Goal: Register for event/course

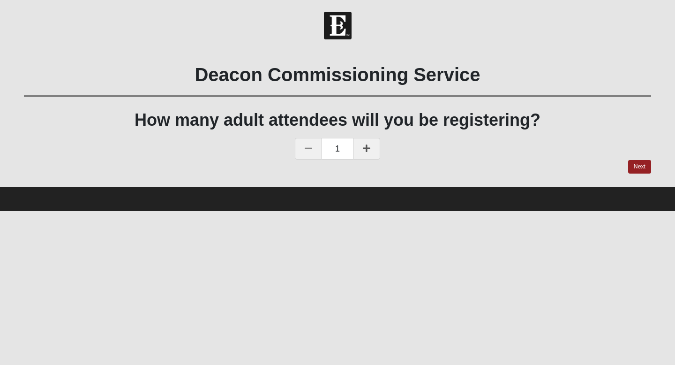
click at [373, 149] on link at bounding box center [366, 149] width 27 height 22
click at [642, 165] on link "Next" at bounding box center [639, 167] width 23 height 14
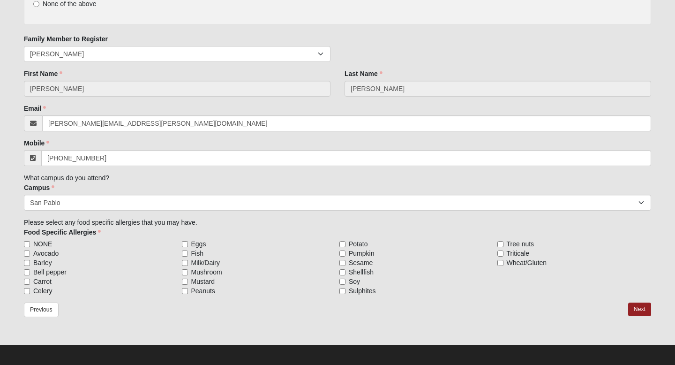
scroll to position [147, 0]
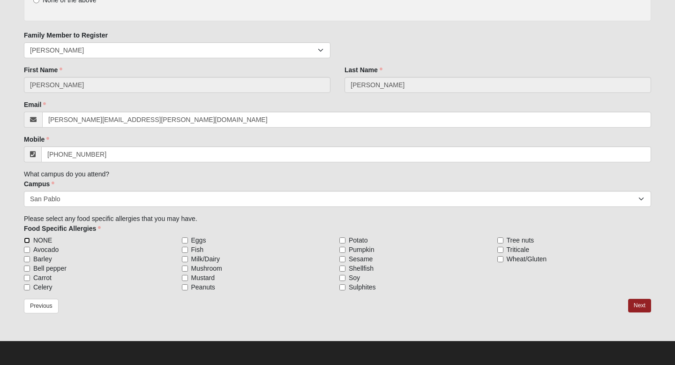
click at [27, 240] on input "NONE" at bounding box center [27, 240] width 6 height 6
checkbox input "true"
click at [644, 307] on link "Next" at bounding box center [639, 306] width 23 height 14
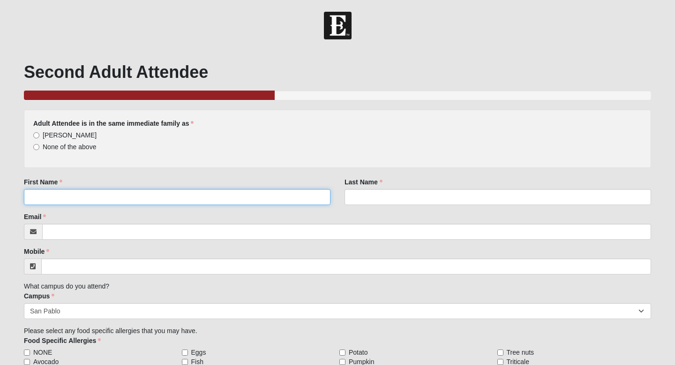
click at [153, 199] on input "First Name" at bounding box center [177, 197] width 306 height 16
type input "[PERSON_NAME]"
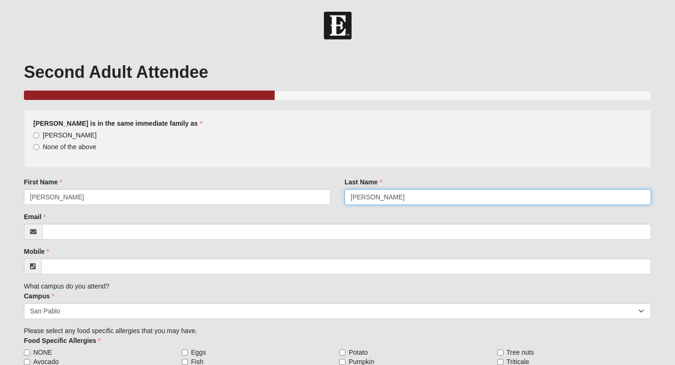
type input "[PERSON_NAME]"
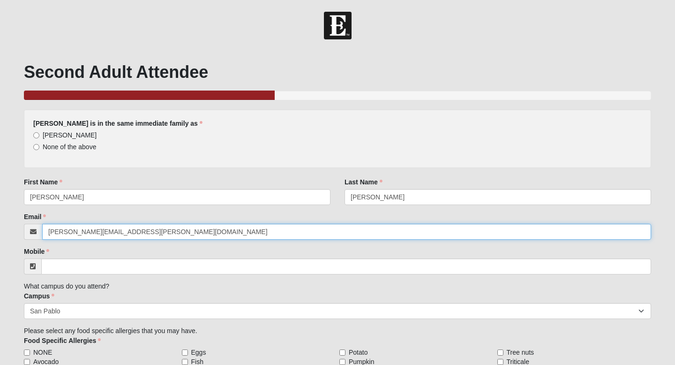
type input "[PERSON_NAME][EMAIL_ADDRESS][PERSON_NAME][DOMAIN_NAME]"
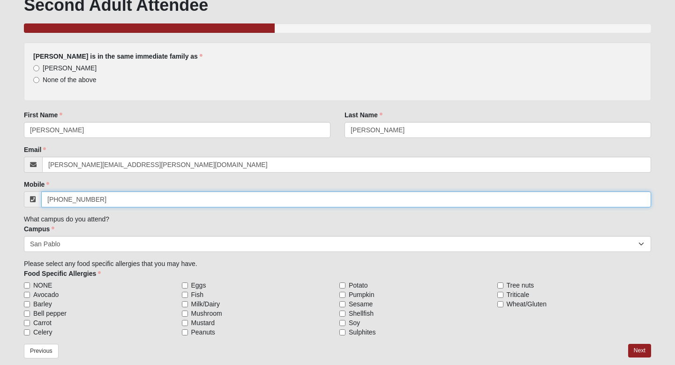
scroll to position [112, 0]
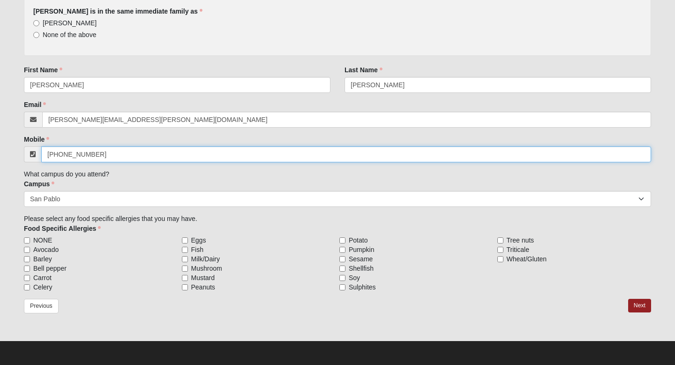
type input "[PHONE_NUMBER]"
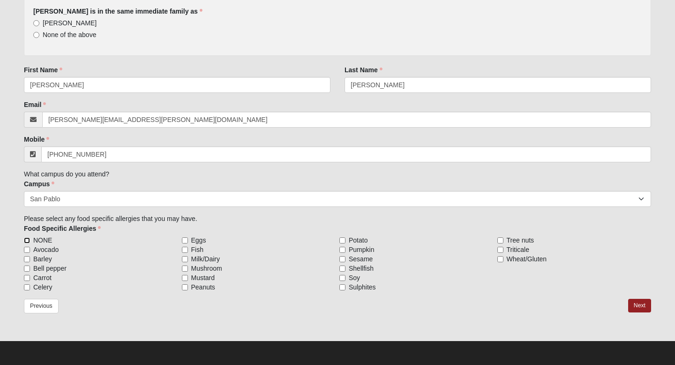
click at [27, 240] on input "NONE" at bounding box center [27, 240] width 6 height 6
checkbox input "true"
type input "[PHONE_NUMBER]"
click at [637, 305] on link "Next" at bounding box center [639, 306] width 23 height 14
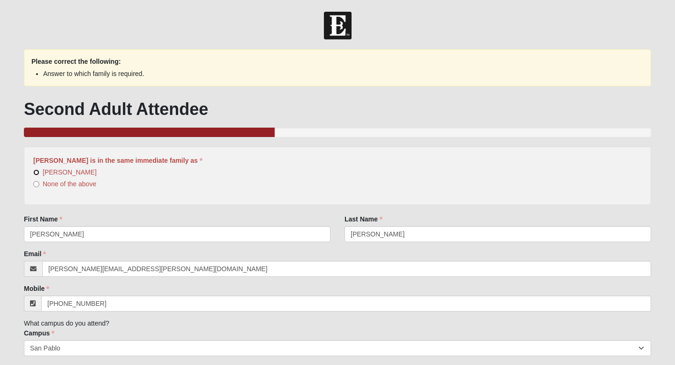
click at [38, 173] on input "[PERSON_NAME]" at bounding box center [36, 172] width 6 height 6
radio input "true"
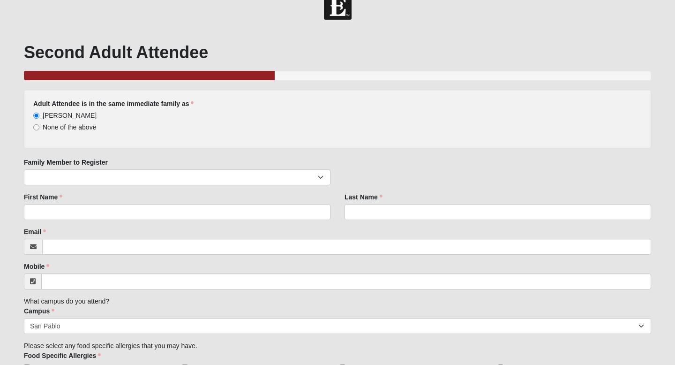
scroll to position [14, 0]
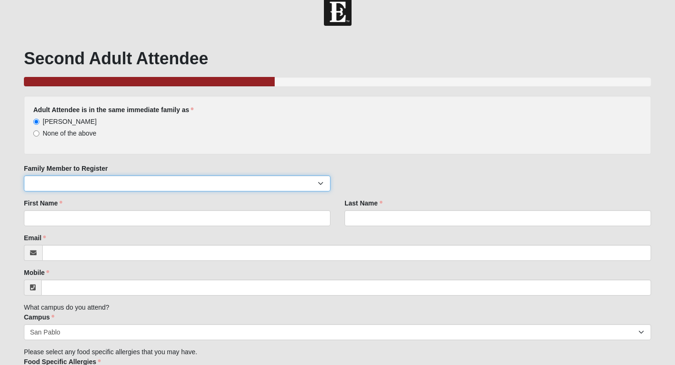
click at [120, 181] on select "[PERSON_NAME] [PERSON_NAME] [PERSON_NAME] [PERSON_NAME] [PERSON_NAME]" at bounding box center [177, 183] width 306 height 16
select select "817"
click at [24, 175] on select "[PERSON_NAME] [PERSON_NAME] [PERSON_NAME] [PERSON_NAME] [PERSON_NAME]" at bounding box center [177, 183] width 306 height 16
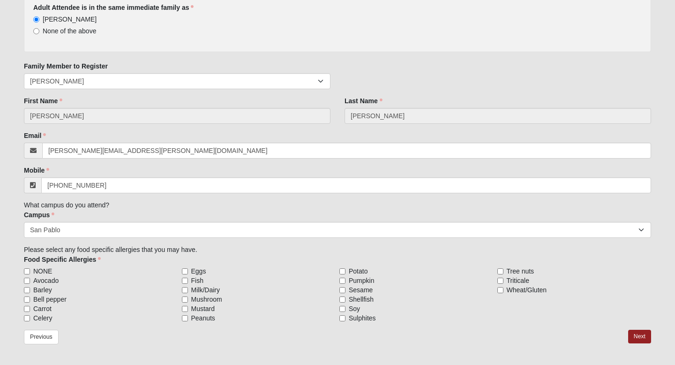
scroll to position [147, 0]
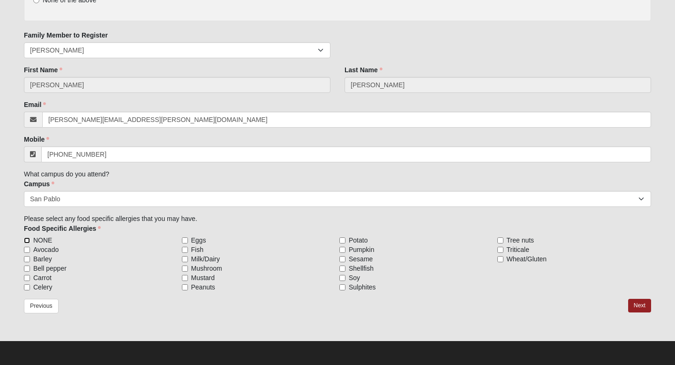
click at [26, 240] on input "NONE" at bounding box center [27, 240] width 6 height 6
checkbox input "true"
click at [639, 306] on link "Next" at bounding box center [639, 306] width 23 height 14
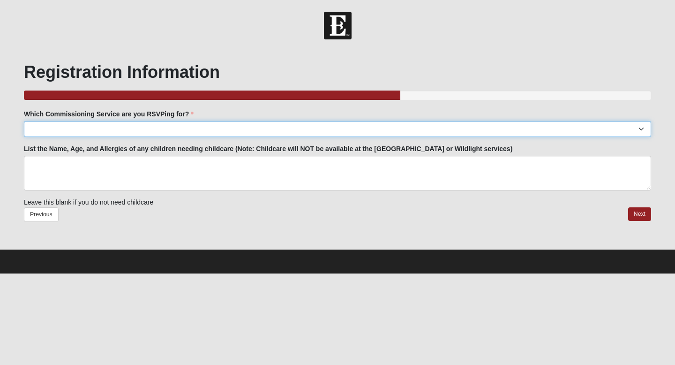
click at [348, 133] on select "[GEOGRAPHIC_DATA]: [DATE] 6:00pm | [GEOGRAPHIC_DATA] ([STREET_ADDRESS]) [GEOGRA…" at bounding box center [337, 129] width 627 height 16
select select "San Pablo: [DATE] 6:30pm | [GEOGRAPHIC_DATA]"
click at [24, 121] on select "[GEOGRAPHIC_DATA]: [DATE] 6:00pm | [GEOGRAPHIC_DATA] ([STREET_ADDRESS]) [GEOGRA…" at bounding box center [337, 129] width 627 height 16
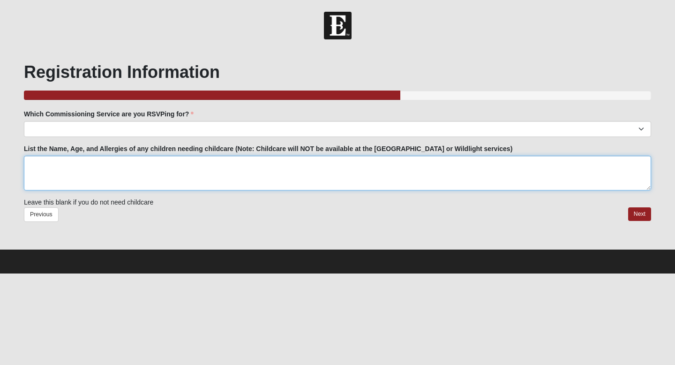
click at [87, 178] on textarea "List the Name, Age, and Allergies of any children needing childcare (Note: Chil…" at bounding box center [337, 173] width 627 height 35
type textarea "n/a"
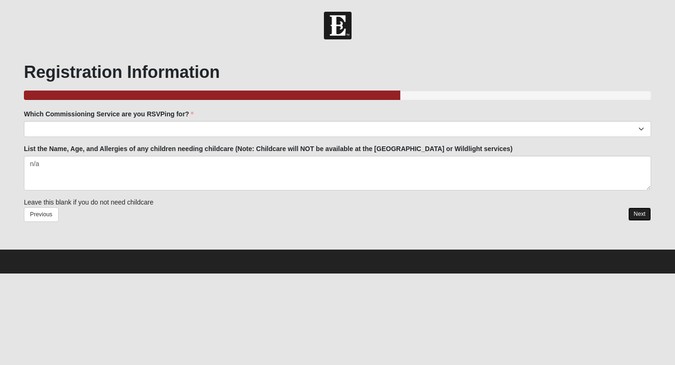
click at [645, 212] on link "Next" at bounding box center [639, 214] width 23 height 14
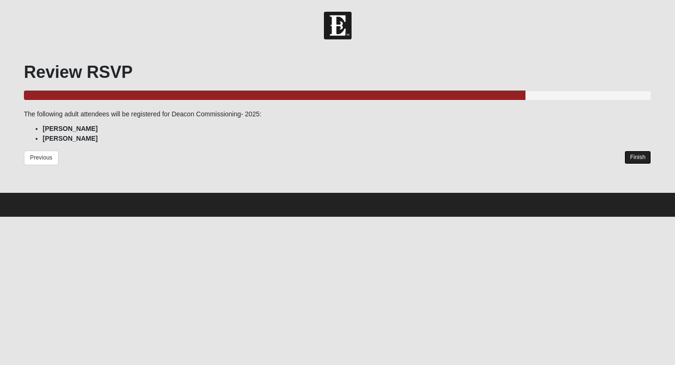
click at [639, 153] on link "Finish" at bounding box center [637, 157] width 27 height 14
